Goal: Task Accomplishment & Management: Use online tool/utility

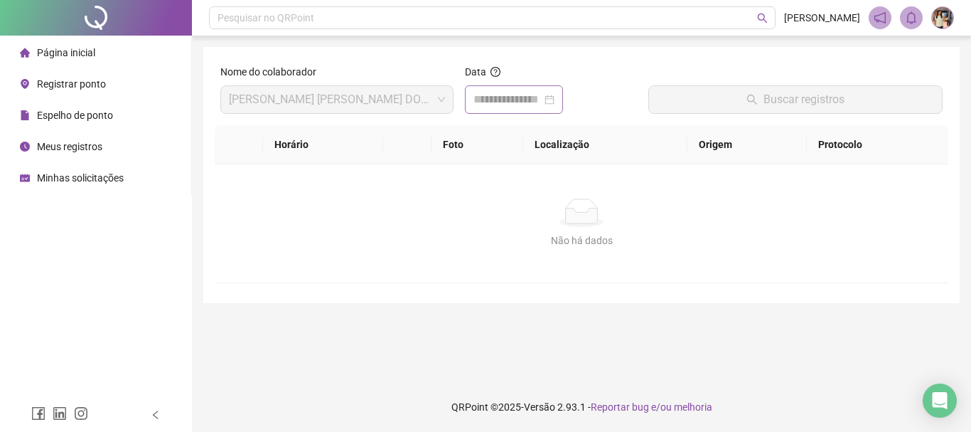
click at [555, 100] on div at bounding box center [514, 99] width 81 height 17
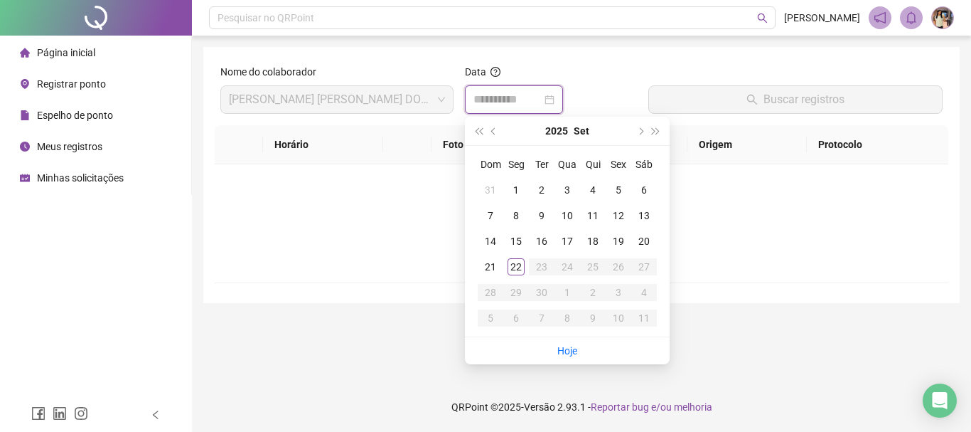
type input "**********"
click at [516, 265] on div "22" at bounding box center [516, 266] width 17 height 17
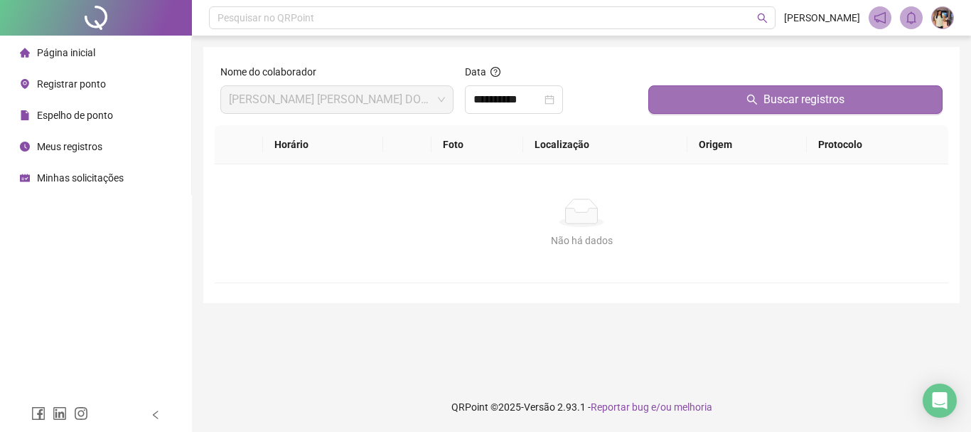
click at [750, 107] on button "Buscar registros" at bounding box center [796, 99] width 294 height 28
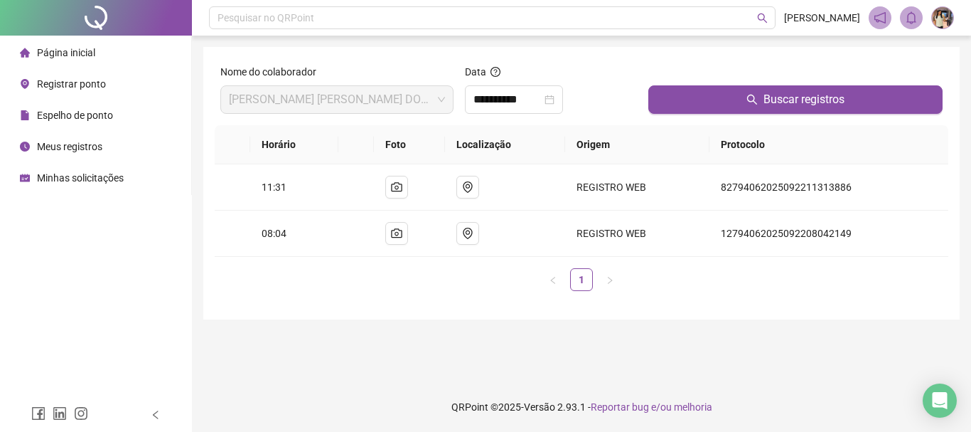
click at [68, 44] on div "Página inicial" at bounding box center [57, 52] width 75 height 28
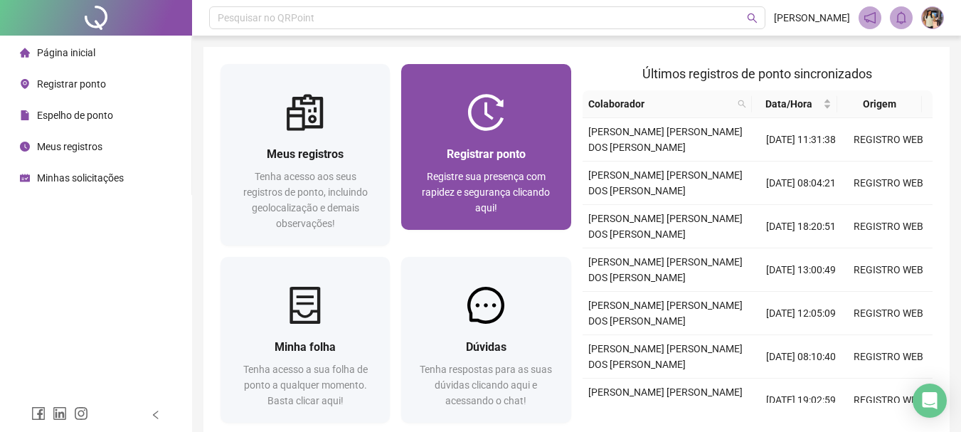
click at [465, 154] on span "Registrar ponto" at bounding box center [486, 154] width 79 height 14
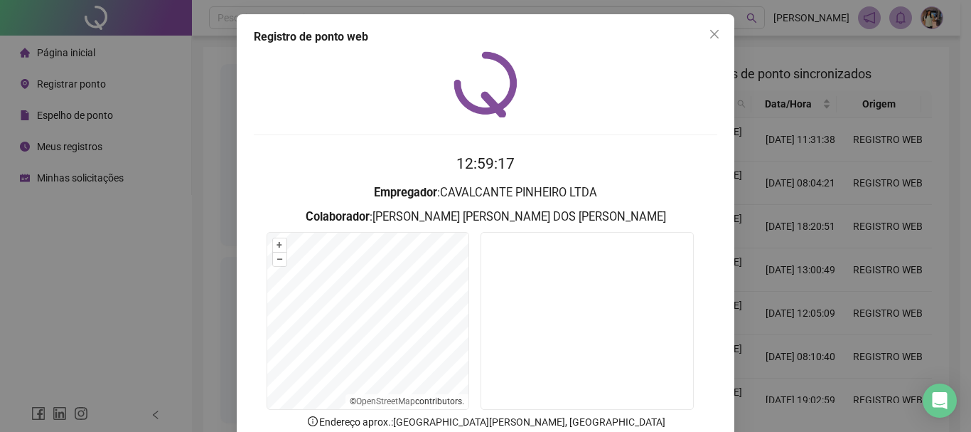
scroll to position [92, 0]
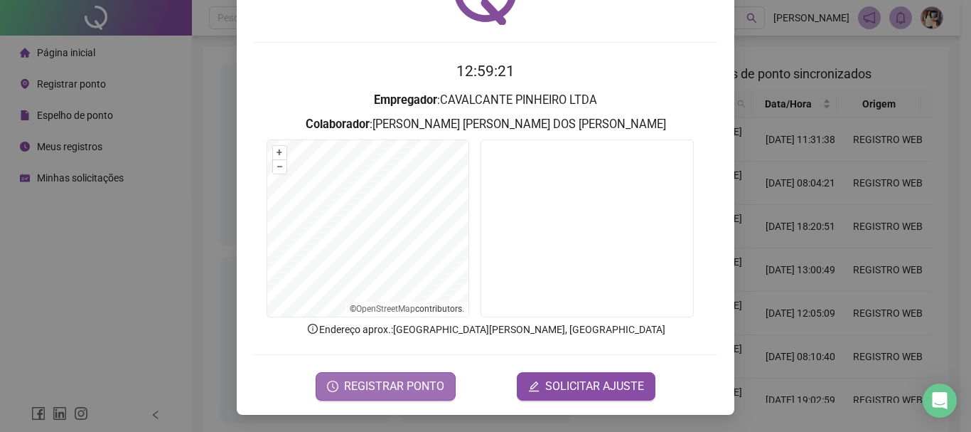
click at [373, 395] on button "REGISTRAR PONTO" at bounding box center [386, 386] width 140 height 28
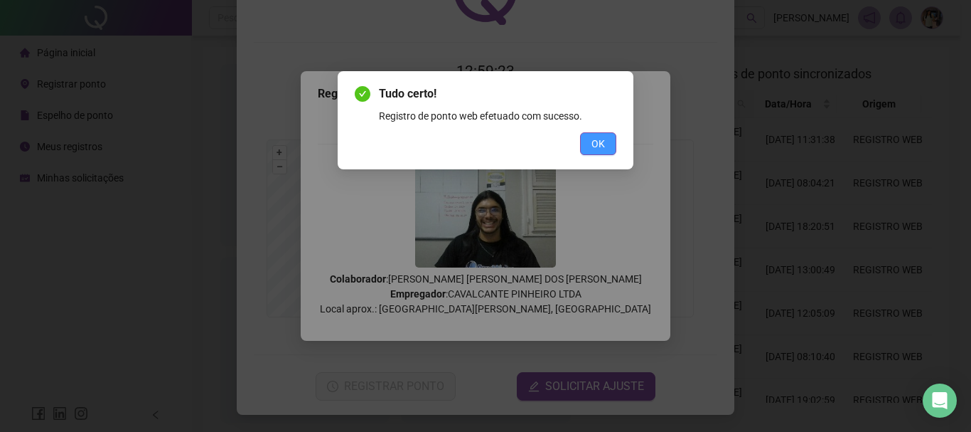
click at [607, 137] on button "OK" at bounding box center [598, 143] width 36 height 23
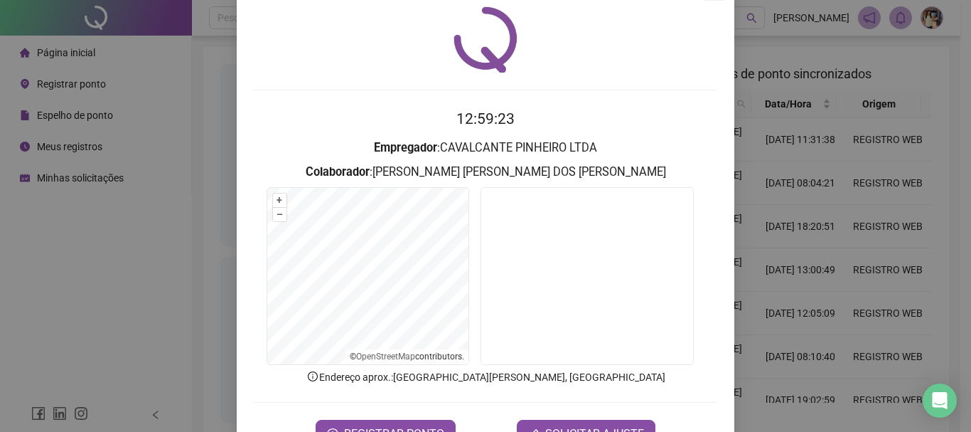
scroll to position [0, 0]
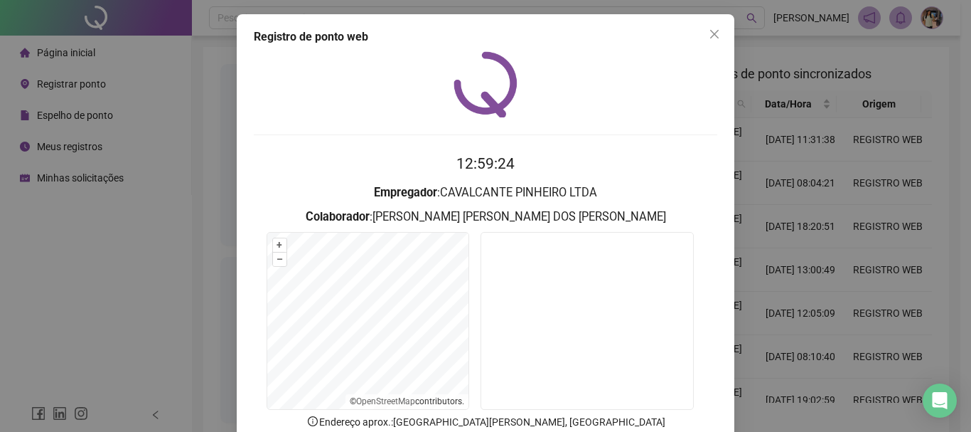
click at [715, 37] on span "Close" at bounding box center [714, 33] width 23 height 11
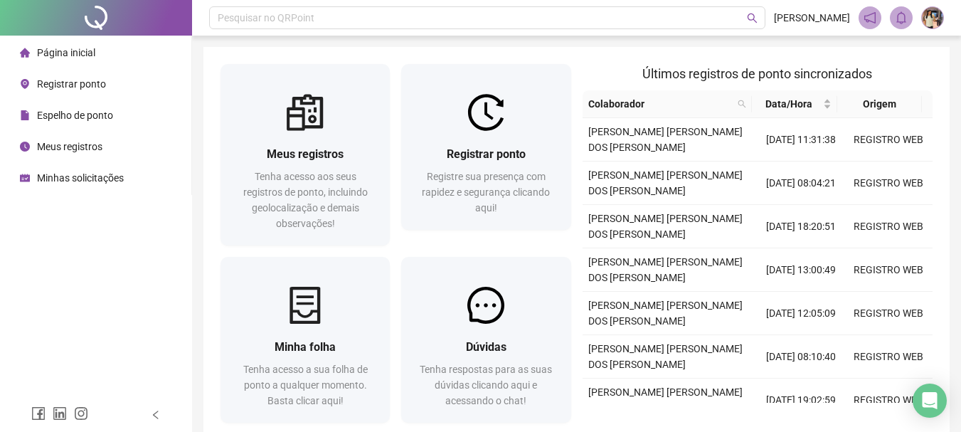
click at [177, 89] on li "Registrar ponto" at bounding box center [96, 84] width 186 height 28
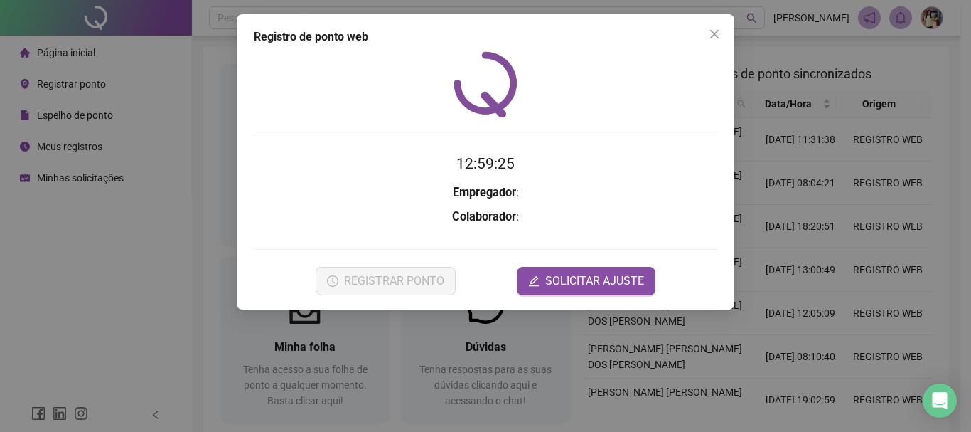
click at [248, 96] on div "Registro de ponto web 12:59:25 Empregador : Colaborador : REGISTRAR PONTO SOLIC…" at bounding box center [486, 161] width 498 height 295
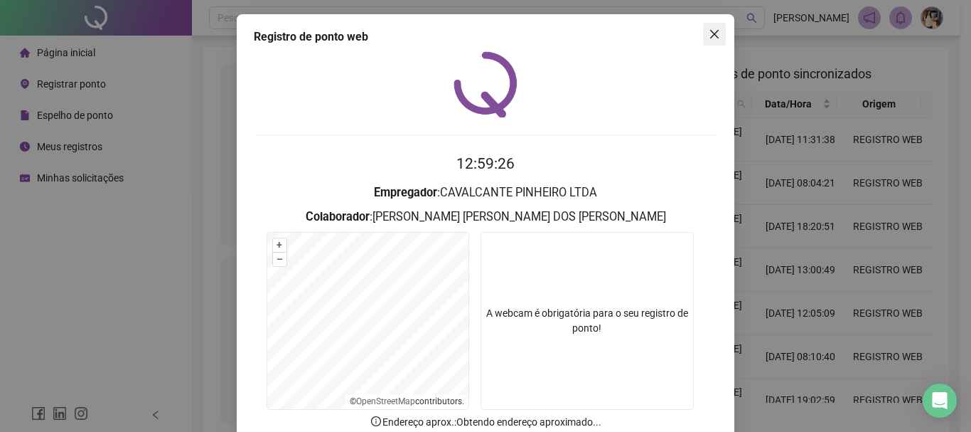
click at [709, 31] on icon "close" at bounding box center [714, 33] width 11 height 11
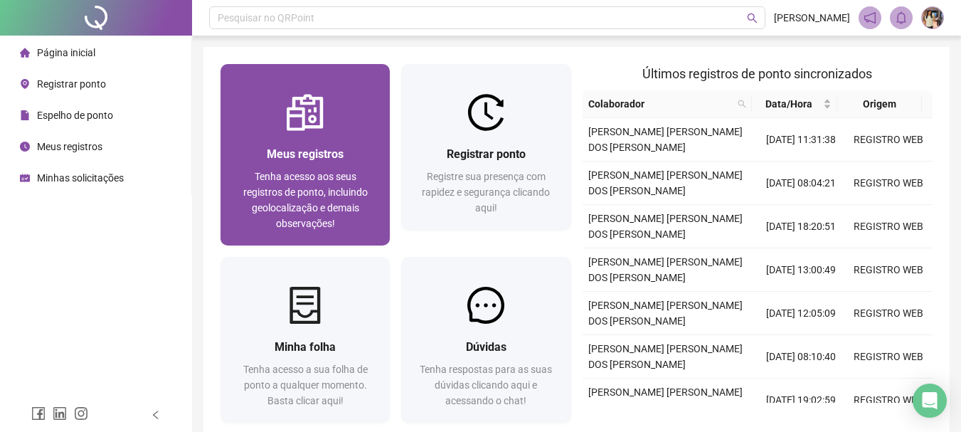
click at [242, 114] on div at bounding box center [304, 112] width 169 height 37
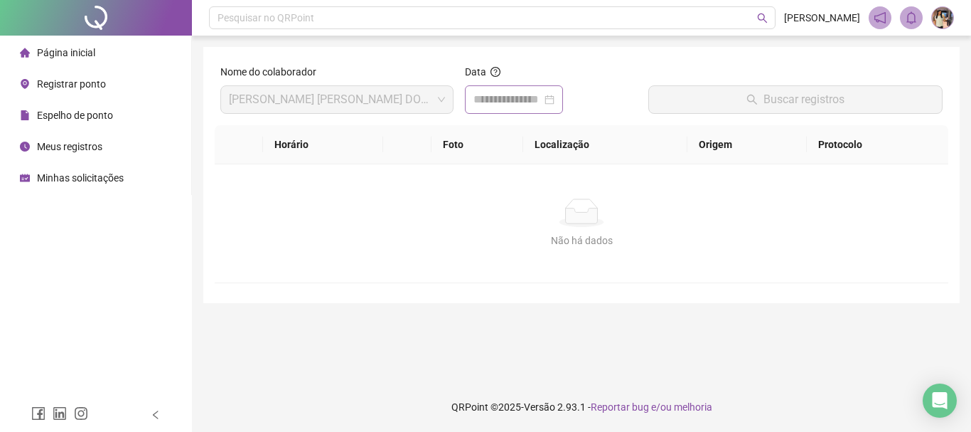
click at [555, 103] on div at bounding box center [514, 99] width 81 height 17
click at [555, 97] on div at bounding box center [514, 99] width 81 height 17
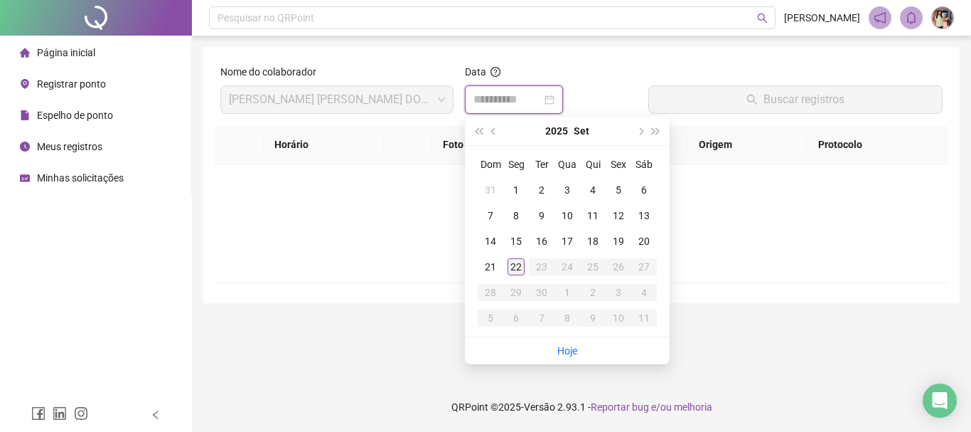
type input "**********"
drag, startPoint x: 519, startPoint y: 270, endPoint x: 540, endPoint y: 255, distance: 26.0
click at [519, 269] on div "22" at bounding box center [516, 266] width 17 height 17
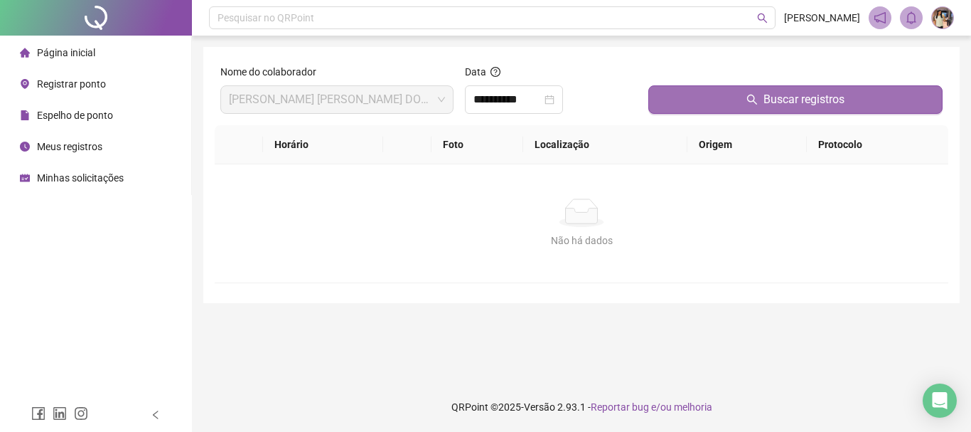
click at [693, 93] on button "Buscar registros" at bounding box center [796, 99] width 294 height 28
